Goal: Task Accomplishment & Management: Use online tool/utility

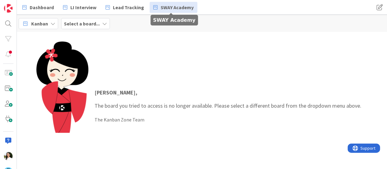
click at [167, 11] on link "SWAY Academy" at bounding box center [174, 7] width 48 height 11
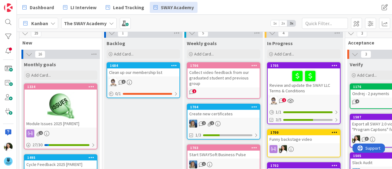
scroll to position [5, 0]
click at [95, 22] on b "The SWAY Academy" at bounding box center [85, 23] width 43 height 6
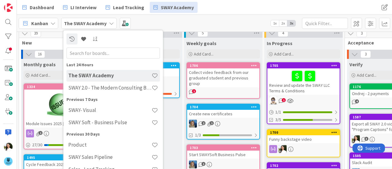
scroll to position [5, 0]
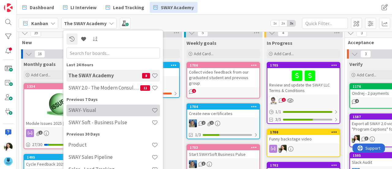
click at [103, 113] on h4 "SWAY- Visual" at bounding box center [109, 110] width 83 height 6
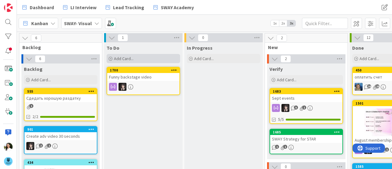
click at [161, 58] on div "Add Card..." at bounding box center [143, 58] width 73 height 9
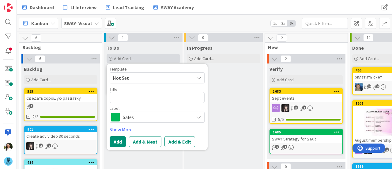
type textarea "x"
type textarea "C"
type textarea "x"
type textarea "Cr"
type textarea "x"
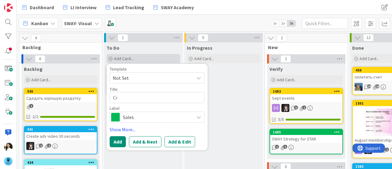
type textarea "Cre"
type textarea "x"
type textarea "Crea"
type textarea "x"
type textarea "Creat"
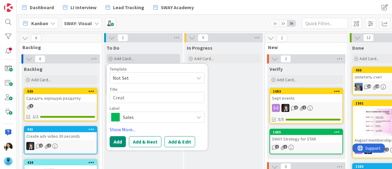
type textarea "x"
type textarea "Create"
type textarea "x"
type textarea "Create a"
type textarea "x"
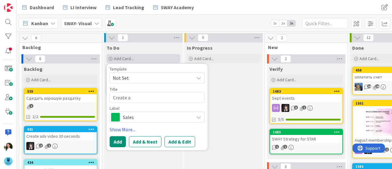
type textarea "Create a"
type textarea "x"
type textarea "Create a p"
type textarea "x"
type textarea "Create a po"
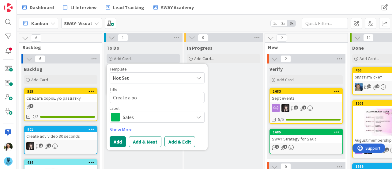
type textarea "x"
type textarea "Create a pos"
type textarea "x"
type textarea "Create a post"
type textarea "x"
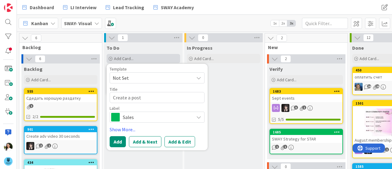
type textarea "Create a poste"
type textarea "x"
type textarea "Create a poster"
type textarea "x"
type textarea "Create a poster"
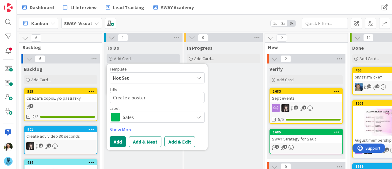
type textarea "x"
type textarea "Create a poster f"
type textarea "x"
type textarea "Create a poster fo"
type textarea "x"
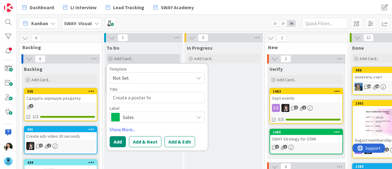
type textarea "Create a poster fot"
type textarea "x"
type textarea "Create a poster for"
type textarea "x"
type textarea "Create a poster for"
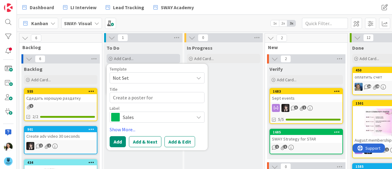
type textarea "x"
type textarea "Create a poster for t"
type textarea "x"
type textarea "Create a poster for th"
type textarea "x"
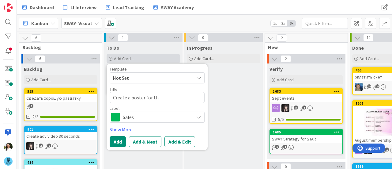
type textarea "Create a poster for the"
type textarea "x"
type textarea "Create a poster for the"
type textarea "x"
type textarea "Create a poster for the g"
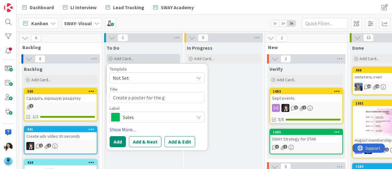
type textarea "x"
type textarea "Create a poster for the gr"
type textarea "x"
type textarea "Create a poster for the gra"
type textarea "x"
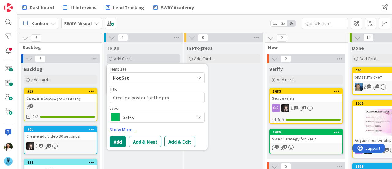
type textarea "Create a poster for the grad"
type textarea "x"
type textarea "Create a poster for the gradu"
type textarea "x"
type textarea "Create a poster for the gradua"
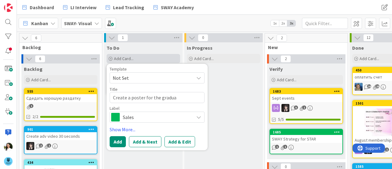
type textarea "x"
type textarea "Create a poster for the graduat"
type textarea "x"
type textarea "Create a poster for the graduati"
type textarea "x"
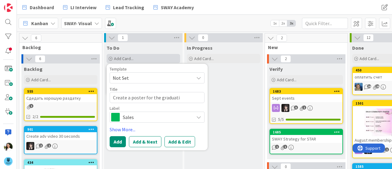
type textarea "Create a poster for the graduatio"
type textarea "x"
type textarea "Create a poster for the graduation"
click at [146, 115] on span "Sales" at bounding box center [157, 117] width 68 height 9
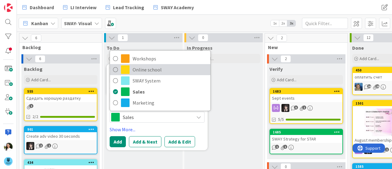
click at [162, 68] on span "Online school" at bounding box center [170, 69] width 75 height 9
type textarea "x"
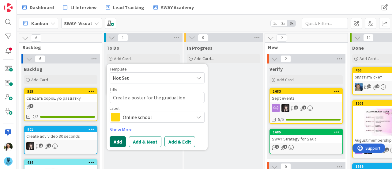
click at [117, 143] on button "Add" at bounding box center [118, 141] width 16 height 11
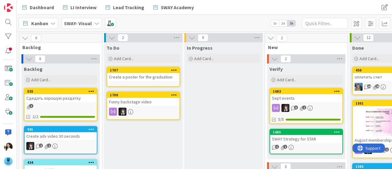
click at [147, 74] on div "Create a poster for the graduation" at bounding box center [143, 77] width 72 height 8
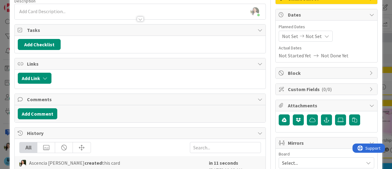
scroll to position [52, 0]
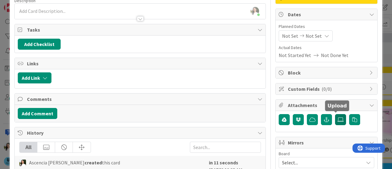
click at [337, 118] on icon at bounding box center [340, 119] width 6 height 5
click at [335, 114] on input "file" at bounding box center [335, 114] width 0 height 0
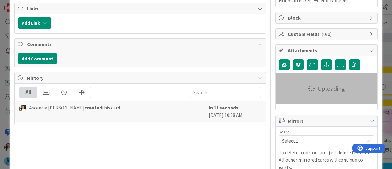
scroll to position [108, 0]
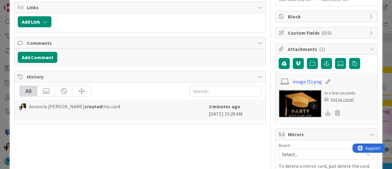
click at [0, 79] on div "ID 1707 SWAY- Visual To Do Title 34 / 128 Create a poster for the graduation De…" at bounding box center [196, 84] width 392 height 169
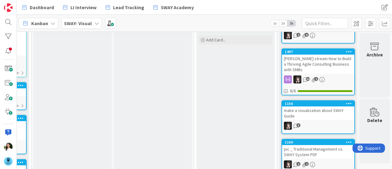
scroll to position [146, 71]
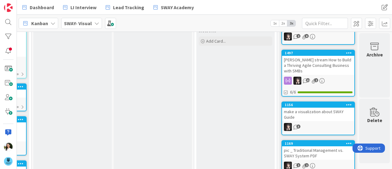
click at [313, 59] on div "[PERSON_NAME] stream How to Build a Thriving Agile Consulting Business with SMBs" at bounding box center [318, 65] width 72 height 19
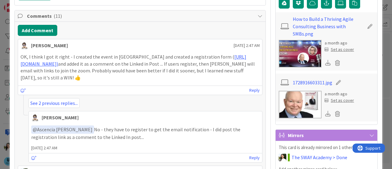
scroll to position [168, 0]
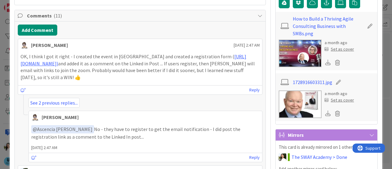
click at [325, 63] on icon at bounding box center [328, 62] width 6 height 6
click at [0, 57] on div "ID 1497 SWAY- Visual Done Title 71 / 128 [PERSON_NAME] stream How to Build a Th…" at bounding box center [196, 84] width 392 height 169
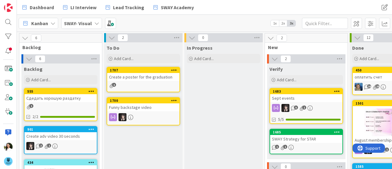
click at [137, 74] on div "Create a poster for the graduation" at bounding box center [143, 77] width 72 height 8
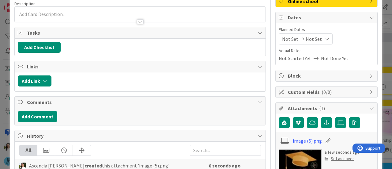
scroll to position [49, 0]
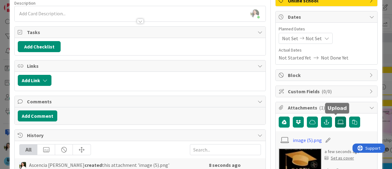
click at [340, 120] on label at bounding box center [340, 121] width 11 height 11
click at [335, 116] on input "file" at bounding box center [335, 116] width 0 height 0
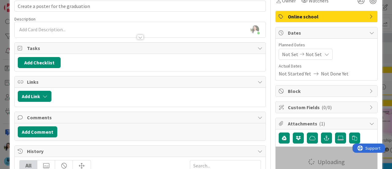
scroll to position [0, 0]
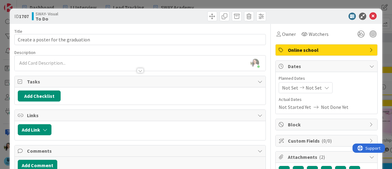
click at [84, 65] on div at bounding box center [140, 67] width 251 height 6
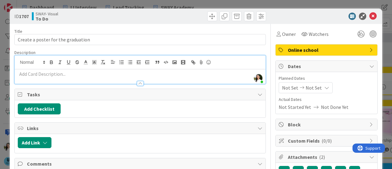
click at [67, 73] on p at bounding box center [140, 73] width 245 height 7
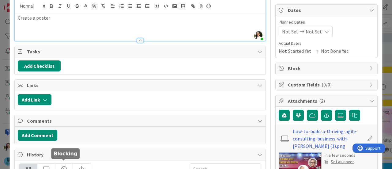
scroll to position [55, 0]
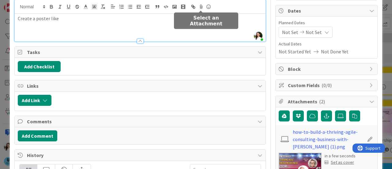
click at [202, 5] on icon at bounding box center [200, 6] width 7 height 9
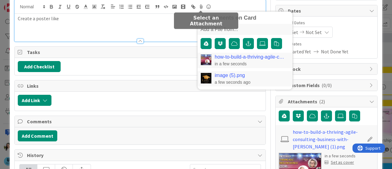
click at [219, 74] on link "image (5).png" at bounding box center [230, 76] width 30 height 6
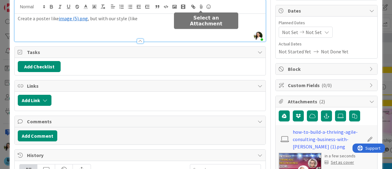
click at [200, 6] on icon at bounding box center [200, 6] width 7 height 9
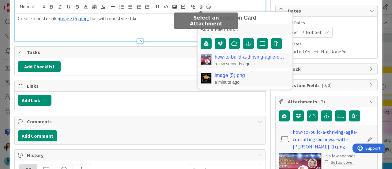
click at [217, 56] on link "how-to-build-a-thriving-agile-consulting-business-with-[PERSON_NAME] (1).png" at bounding box center [251, 57] width 72 height 6
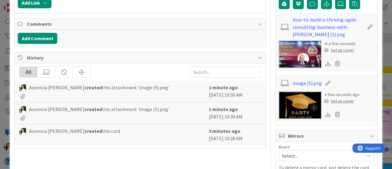
scroll to position [168, 0]
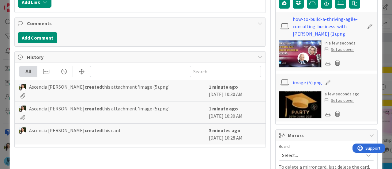
click at [299, 103] on img at bounding box center [300, 105] width 43 height 28
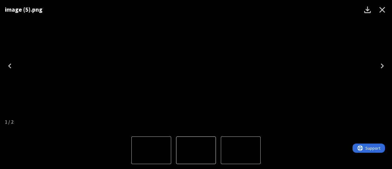
click at [57, 33] on div "image (5).png" at bounding box center [196, 65] width 392 height 131
click at [381, 7] on icon "Close" at bounding box center [382, 10] width 10 height 10
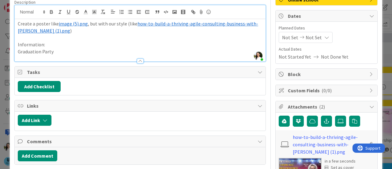
scroll to position [50, 0]
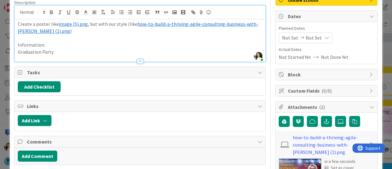
click at [69, 52] on p "Graduation Party" at bounding box center [140, 51] width 245 height 7
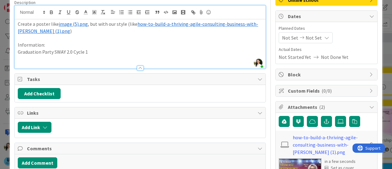
click at [36, 57] on p at bounding box center [140, 58] width 245 height 7
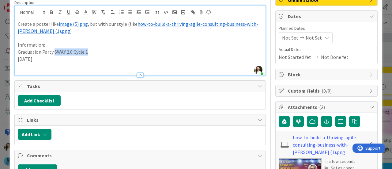
drag, startPoint x: 91, startPoint y: 52, endPoint x: 54, endPoint y: 54, distance: 36.8
click at [54, 54] on p "Graduation Party SWAY 2.0 Cycle 1" at bounding box center [140, 51] width 245 height 7
click at [18, 51] on p "Graduation Party" at bounding box center [140, 51] width 245 height 7
click at [74, 65] on p at bounding box center [140, 65] width 245 height 7
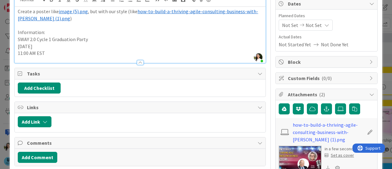
scroll to position [0, 0]
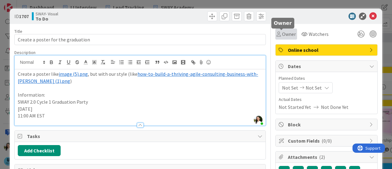
click at [286, 35] on span "Owner" at bounding box center [289, 33] width 14 height 7
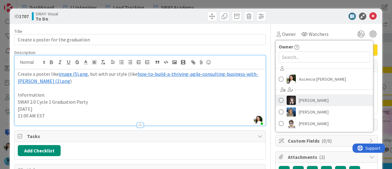
click at [299, 100] on span "[PERSON_NAME]" at bounding box center [314, 100] width 30 height 9
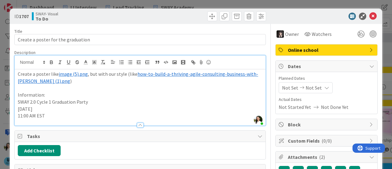
click at [0, 85] on div "ID 1707 SWAY- Visual To Do Title 34 / 128 Create a poster for the graduation De…" at bounding box center [196, 84] width 392 height 169
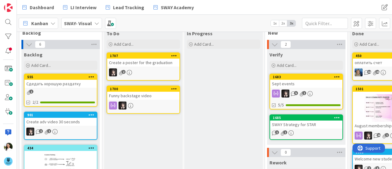
scroll to position [15, 0]
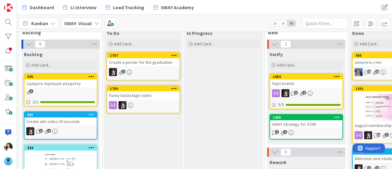
click at [304, 130] on div "1 1" at bounding box center [306, 132] width 72 height 5
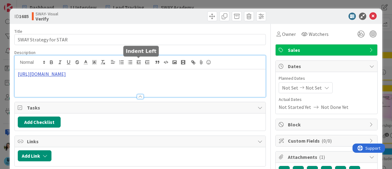
click at [134, 63] on div "[URL][DOMAIN_NAME]" at bounding box center [140, 75] width 251 height 41
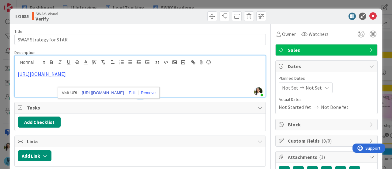
click at [113, 95] on link "[URL][DOMAIN_NAME]" at bounding box center [103, 93] width 42 height 8
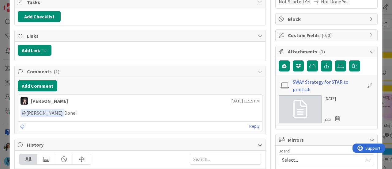
scroll to position [105, 0]
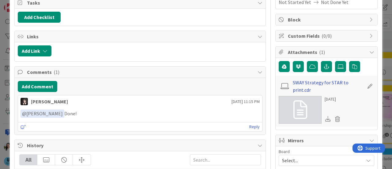
click at [308, 84] on link "SWAY Strategy for STAR to print.cdr" at bounding box center [328, 86] width 71 height 15
